Goal: Check status

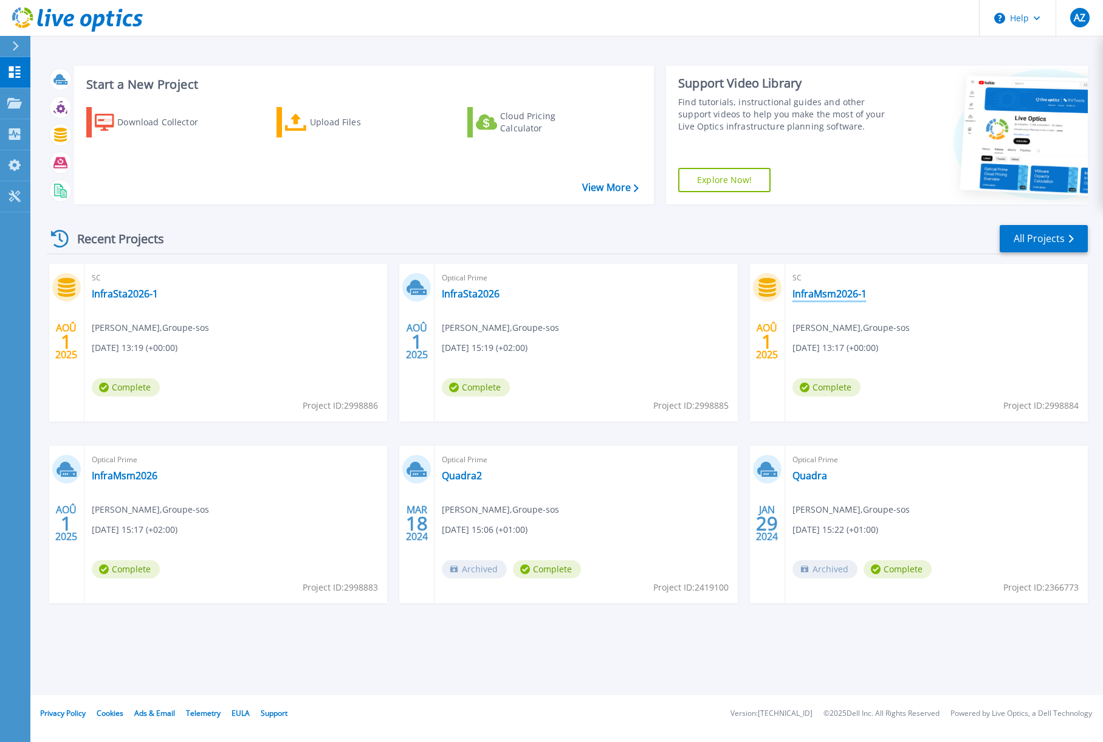
click at [850, 290] on link "InfraMsm2026-1" at bounding box center [830, 294] width 74 height 12
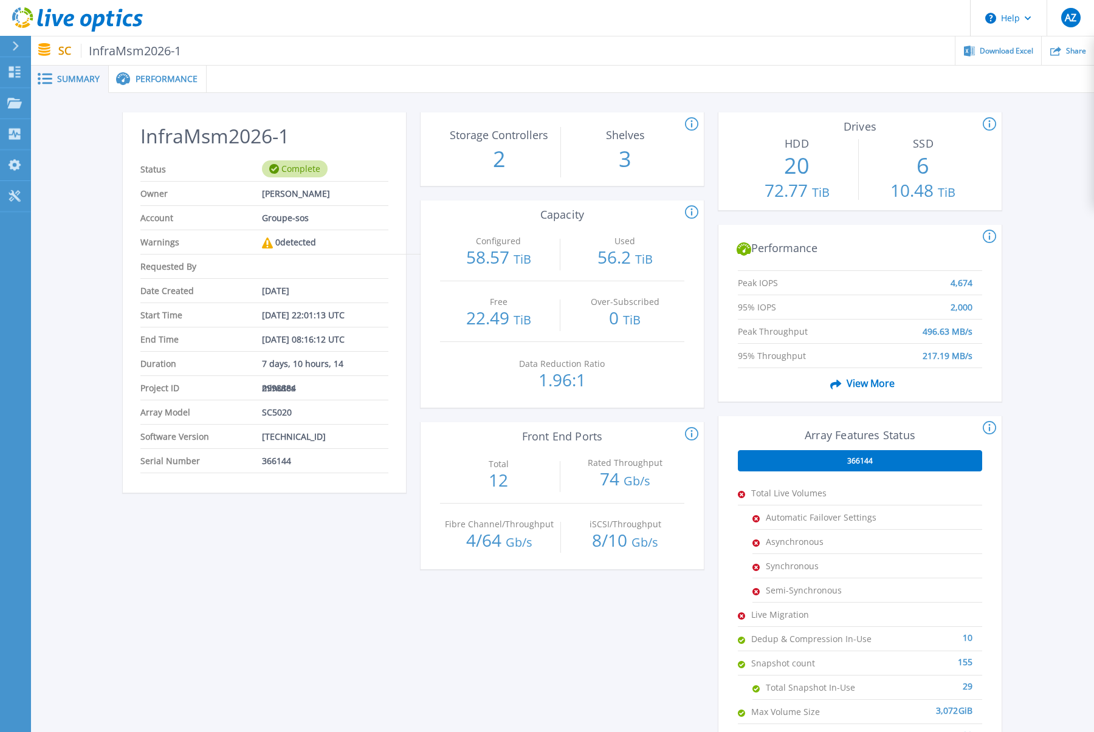
click at [75, 67] on div "Summary" at bounding box center [69, 79] width 78 height 27
click at [24, 48] on div at bounding box center [20, 46] width 19 height 21
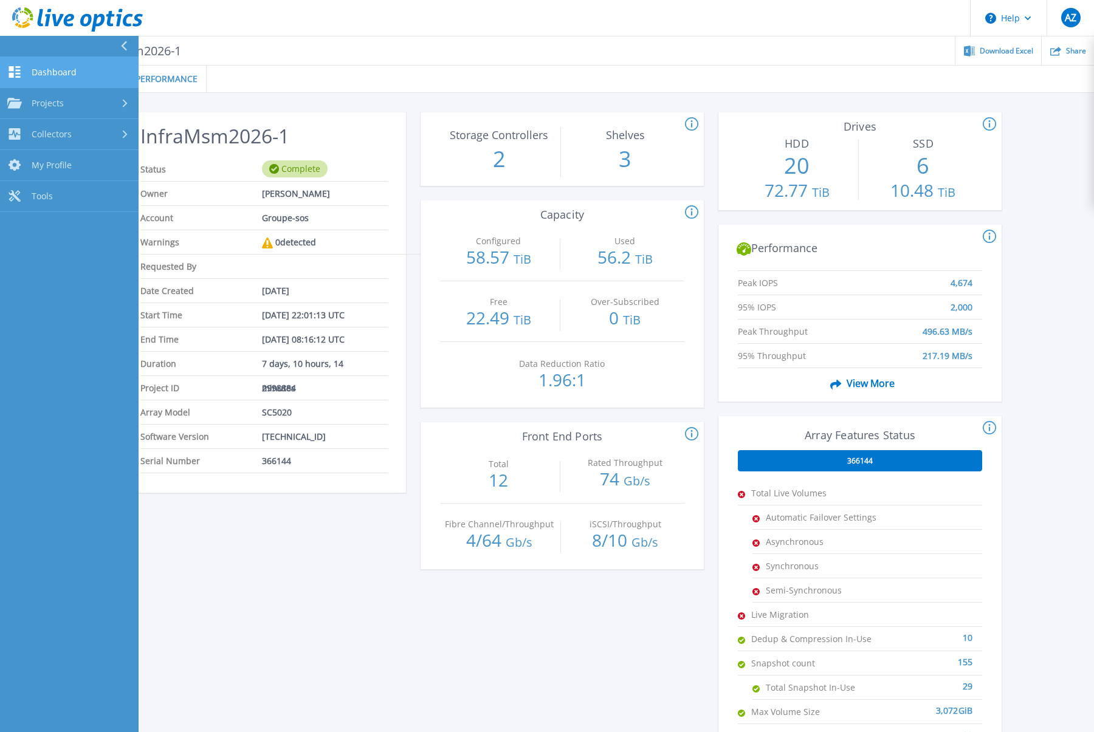
click at [42, 68] on span "Dashboard" at bounding box center [54, 72] width 45 height 11
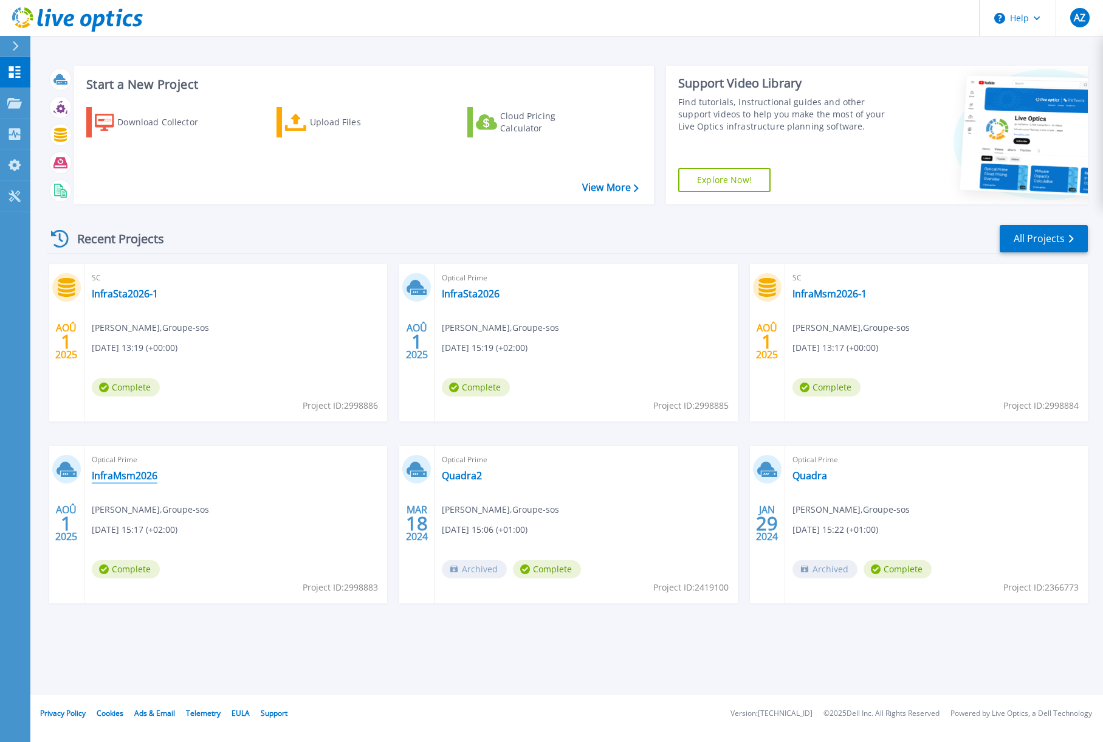
click at [129, 473] on link "InfraMsm2026" at bounding box center [125, 475] width 66 height 12
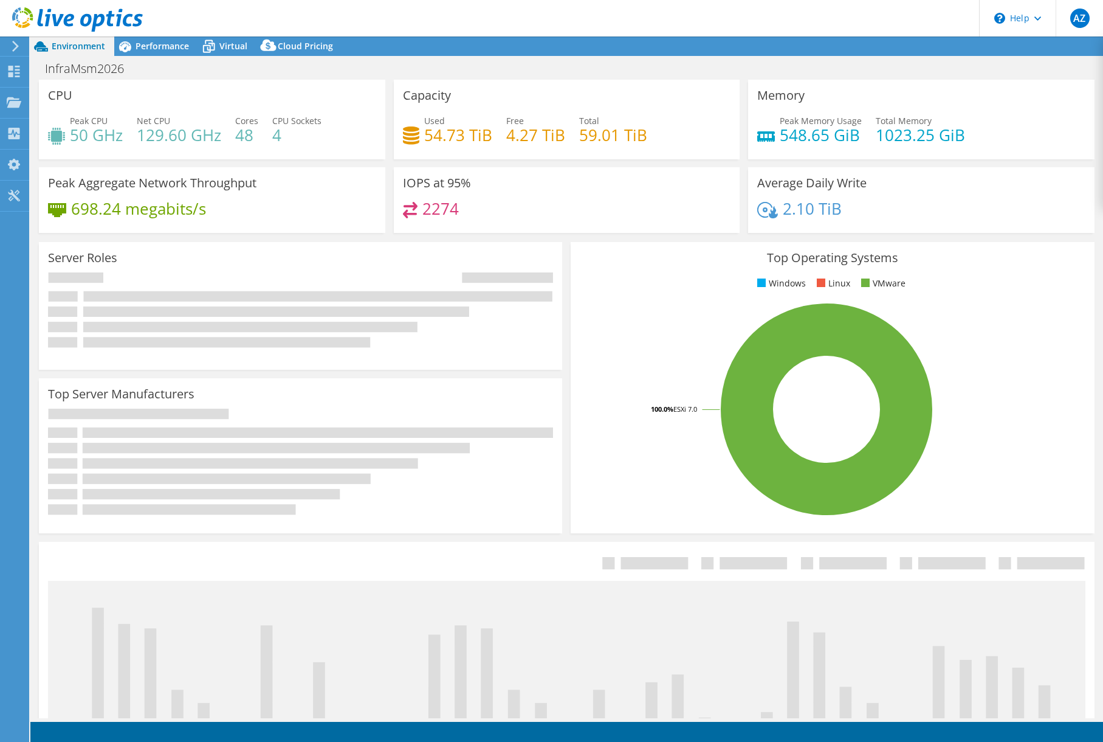
select select "EUFrankfurt"
select select "EUR"
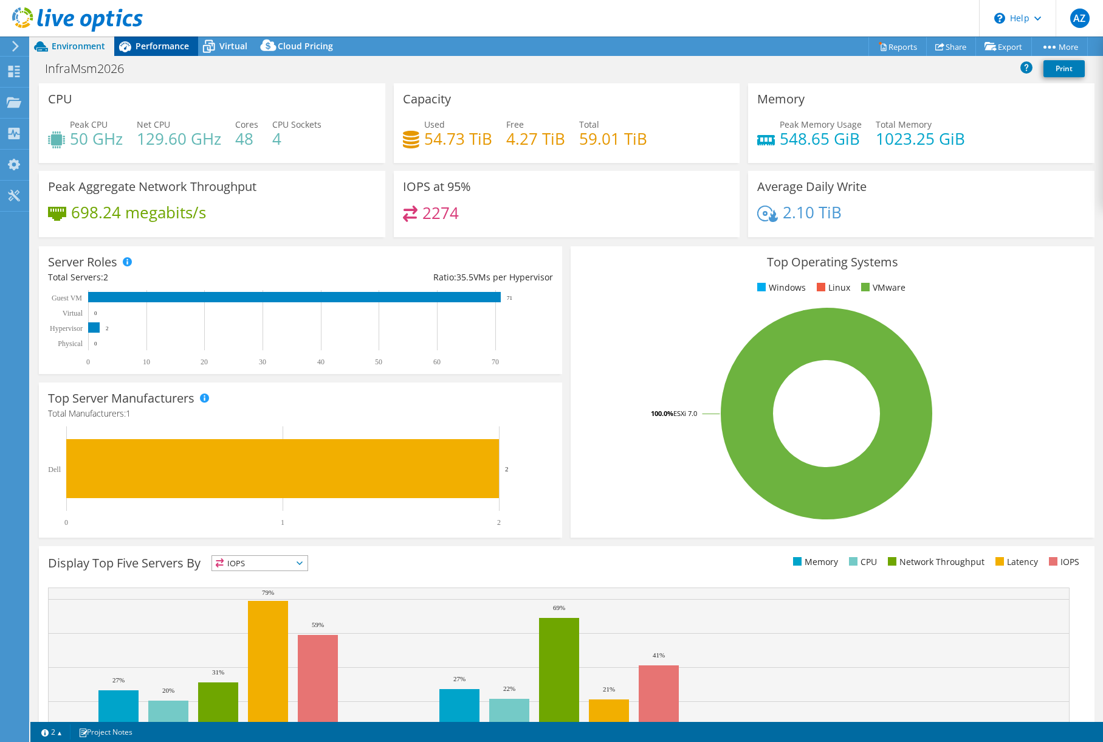
click at [155, 50] on span "Performance" at bounding box center [162, 46] width 53 height 12
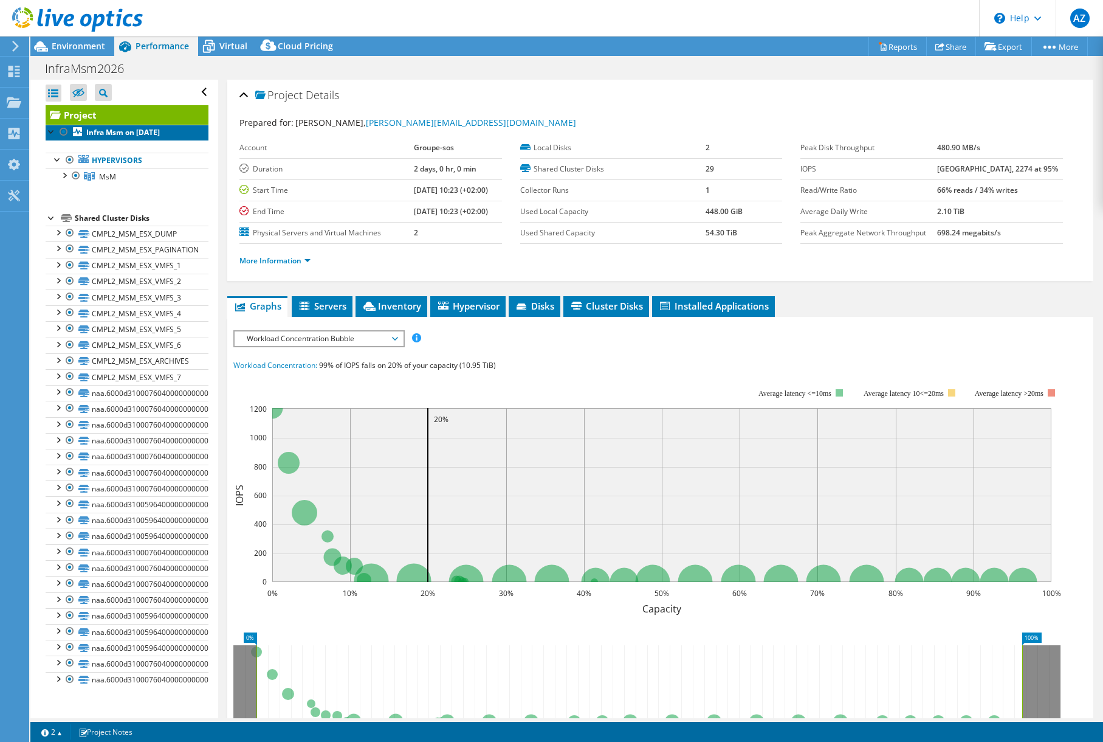
click at [122, 137] on b "Infra Msm on [DATE]" at bounding box center [123, 132] width 74 height 10
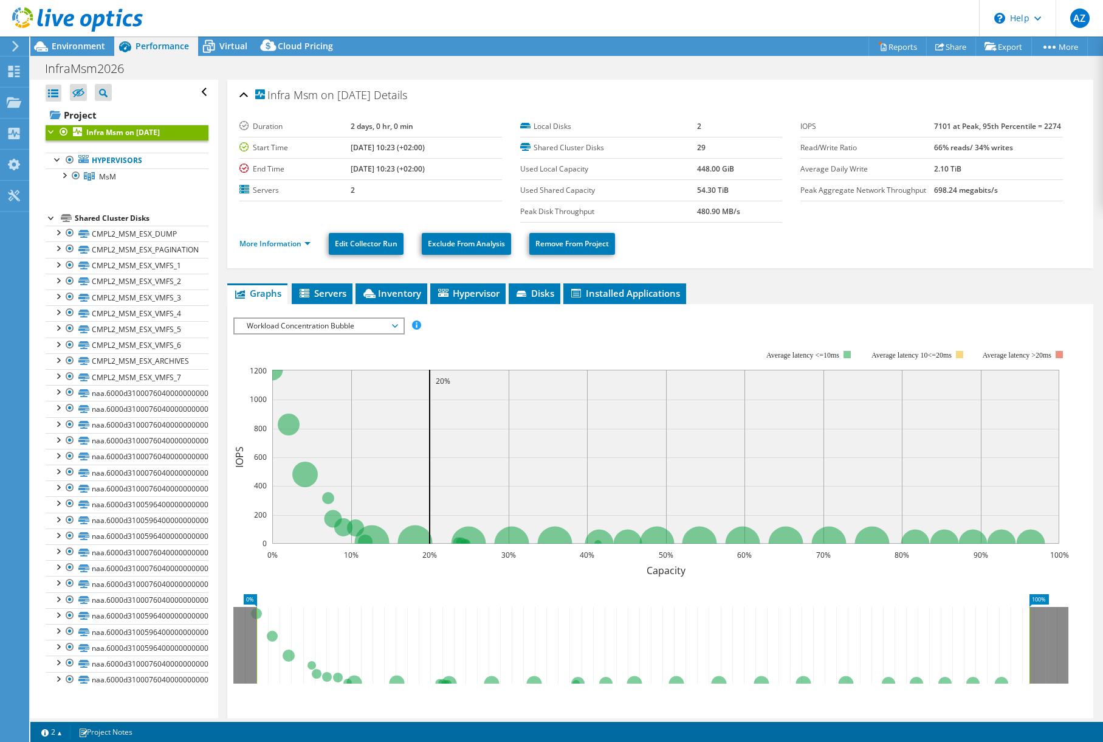
click at [49, 131] on div at bounding box center [52, 131] width 12 height 12
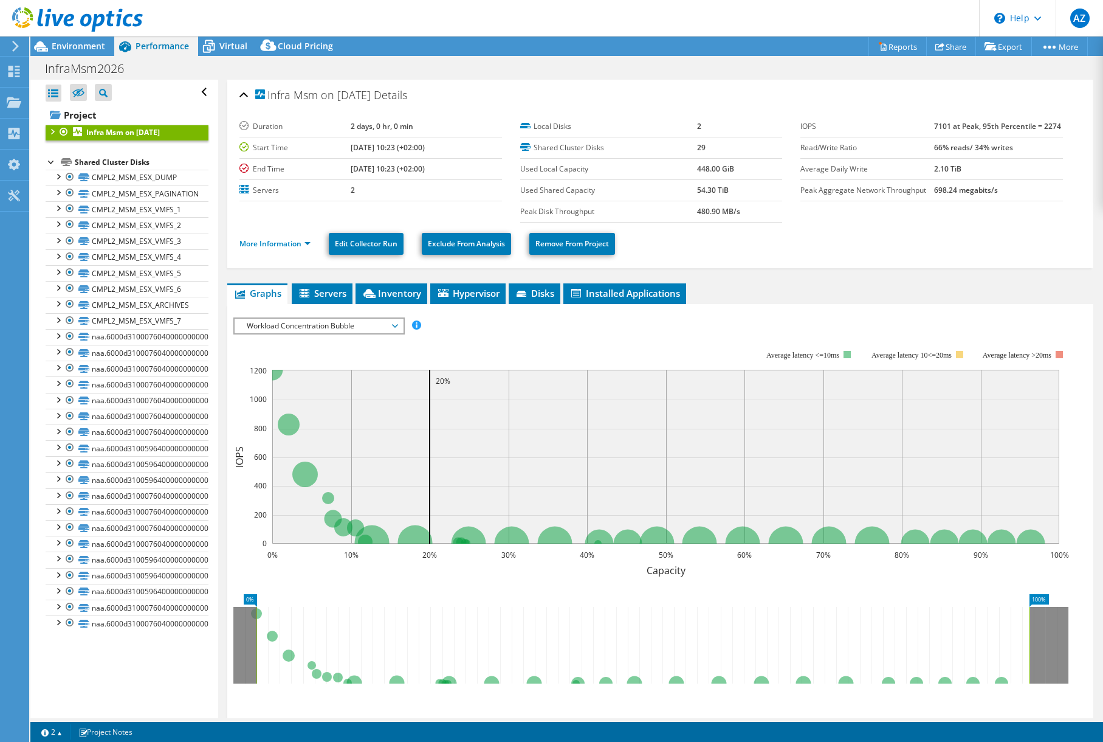
click at [50, 131] on div at bounding box center [52, 131] width 12 height 12
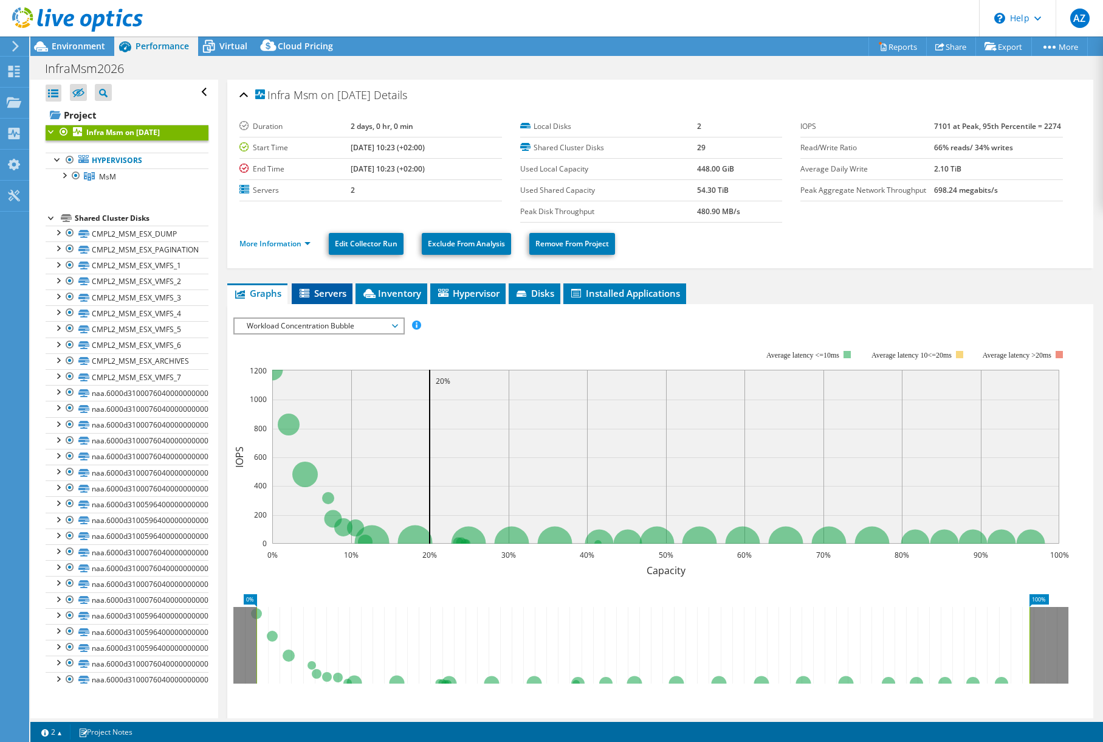
click at [300, 291] on icon at bounding box center [305, 293] width 10 height 9
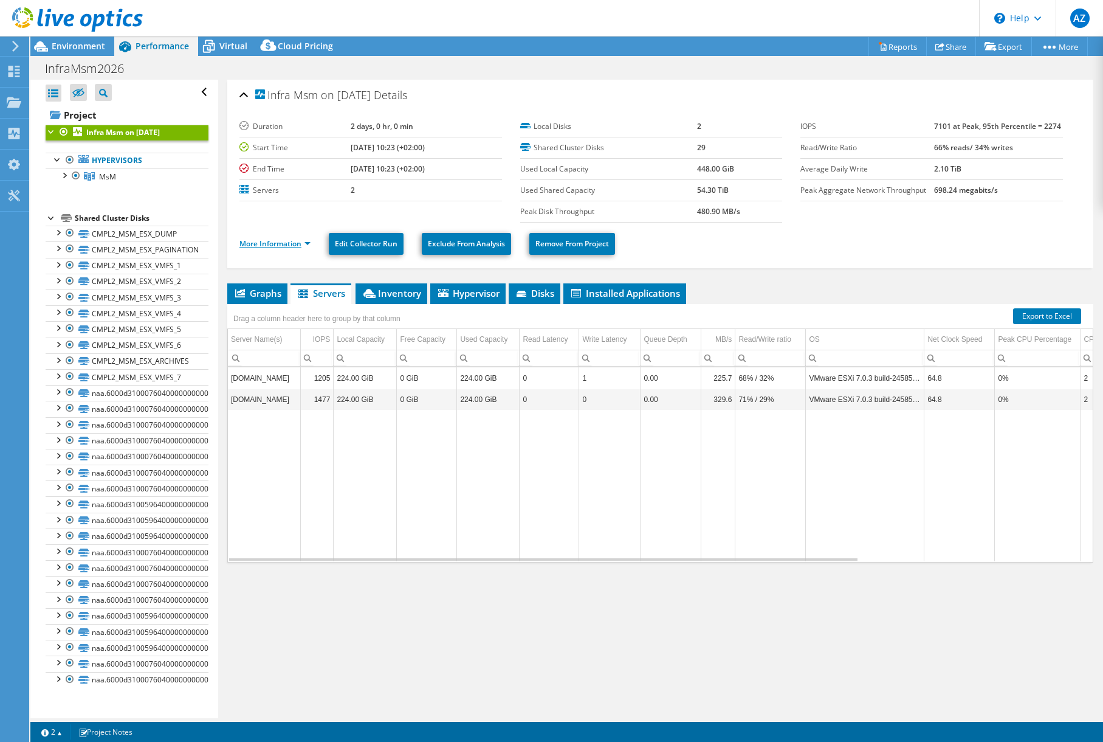
click at [260, 245] on link "More Information" at bounding box center [275, 243] width 71 height 10
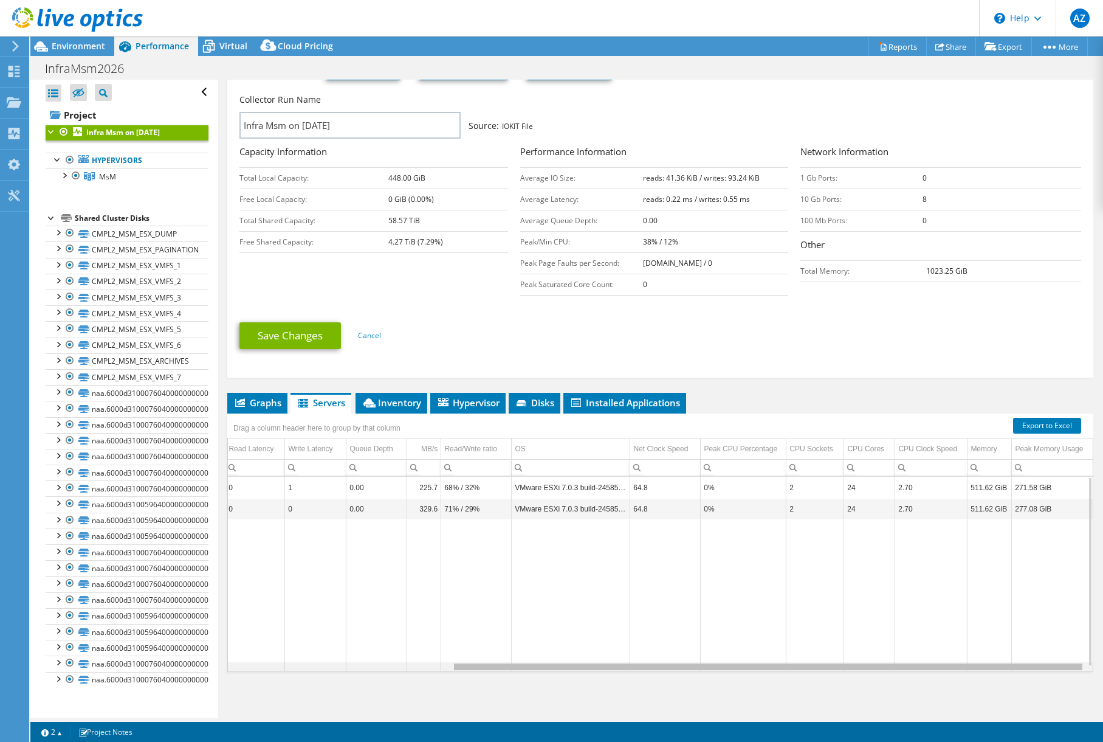
scroll to position [0, 305]
drag, startPoint x: 682, startPoint y: 663, endPoint x: 1004, endPoint y: 723, distance: 327.7
click at [1004, 723] on body "AZ End User [PERSON_NAME] [PERSON_NAME][EMAIL_ADDRESS][DOMAIN_NAME] Groupe-sos …" at bounding box center [551, 371] width 1103 height 742
